Goal: Use online tool/utility: Utilize a website feature to perform a specific function

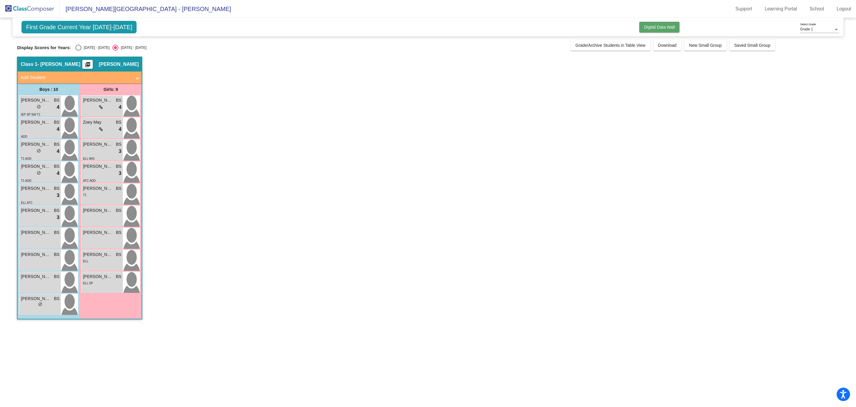
click at [672, 28] on span "Digital Data Wall" at bounding box center [659, 27] width 31 height 5
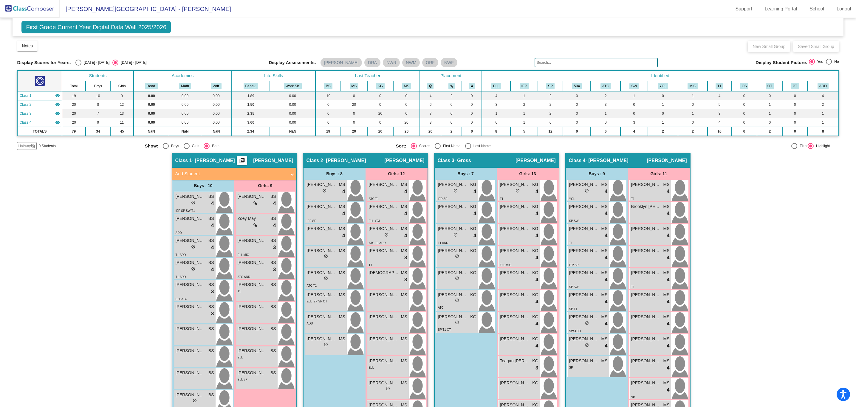
click at [469, 145] on div "Select an option" at bounding box center [468, 146] width 6 height 6
click at [468, 149] on input "Last Name" at bounding box center [468, 149] width 0 height 0
radio input "true"
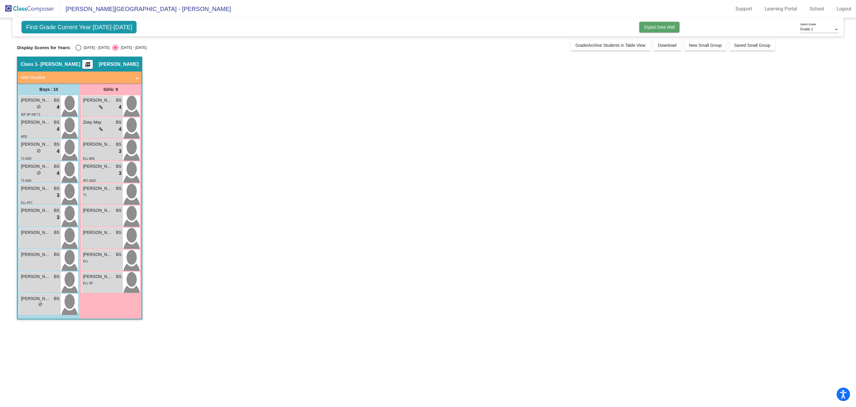
click at [667, 26] on span "Digital Data Wall" at bounding box center [659, 27] width 31 height 5
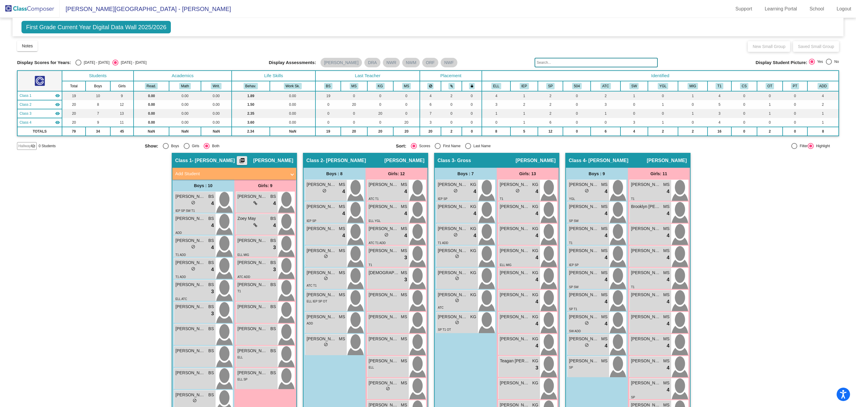
click at [246, 161] on mat-icon "picture_as_pdf" at bounding box center [241, 162] width 7 height 8
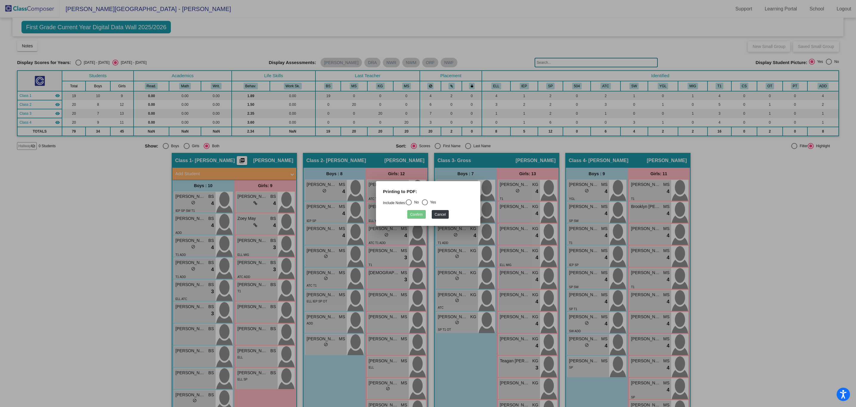
click at [411, 202] on div "Select an option" at bounding box center [409, 202] width 6 height 6
click at [409, 205] on input "No" at bounding box center [408, 205] width 0 height 0
radio input "true"
click at [415, 216] on button "Confirm" at bounding box center [416, 214] width 18 height 9
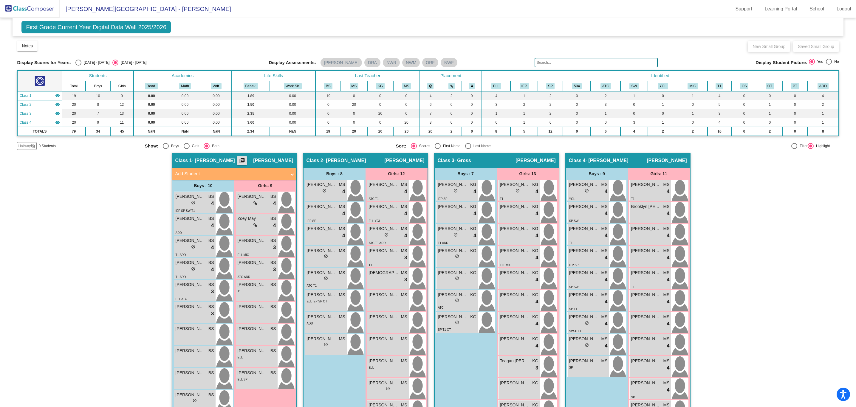
click at [465, 148] on div "Select an option" at bounding box center [468, 146] width 6 height 6
click at [468, 149] on input "Last Name" at bounding box center [468, 149] width 0 height 0
radio input "true"
click at [253, 200] on div "lock do_not_disturb_alt 3" at bounding box center [257, 204] width 38 height 8
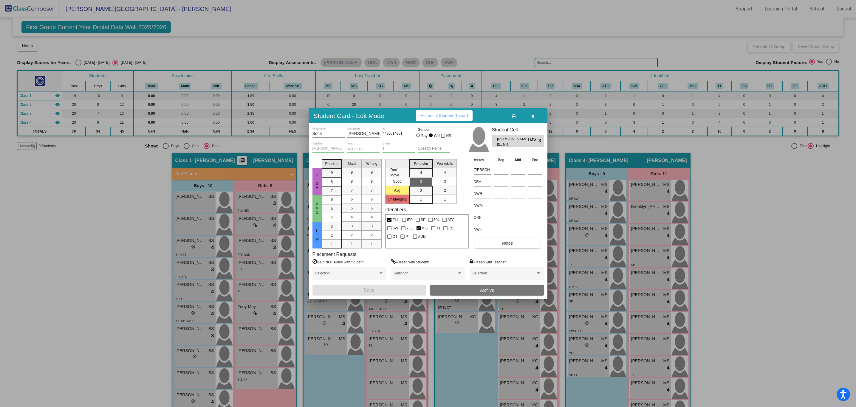
click at [533, 113] on button "button" at bounding box center [532, 115] width 19 height 11
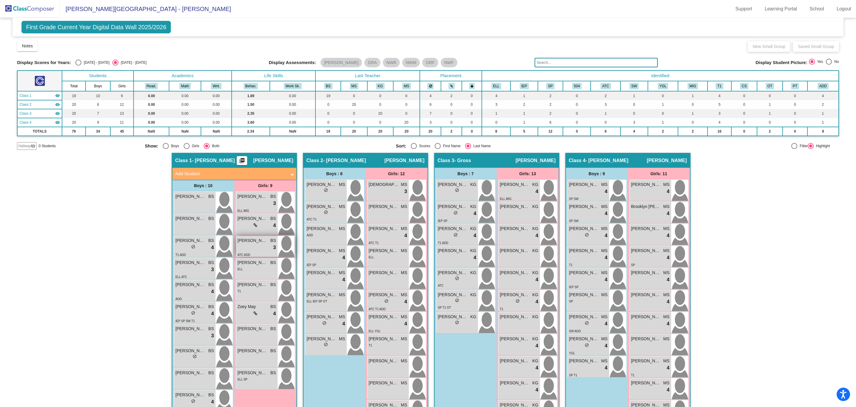
click at [257, 238] on span "[PERSON_NAME]" at bounding box center [253, 241] width 30 height 6
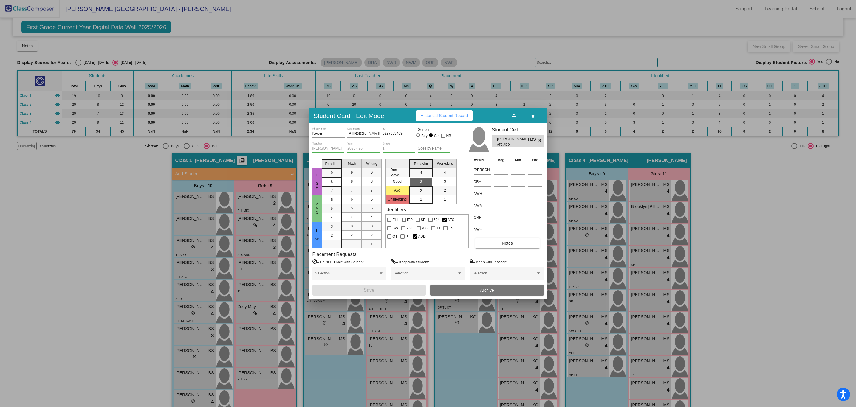
click at [534, 117] on icon "button" at bounding box center [532, 116] width 3 height 4
